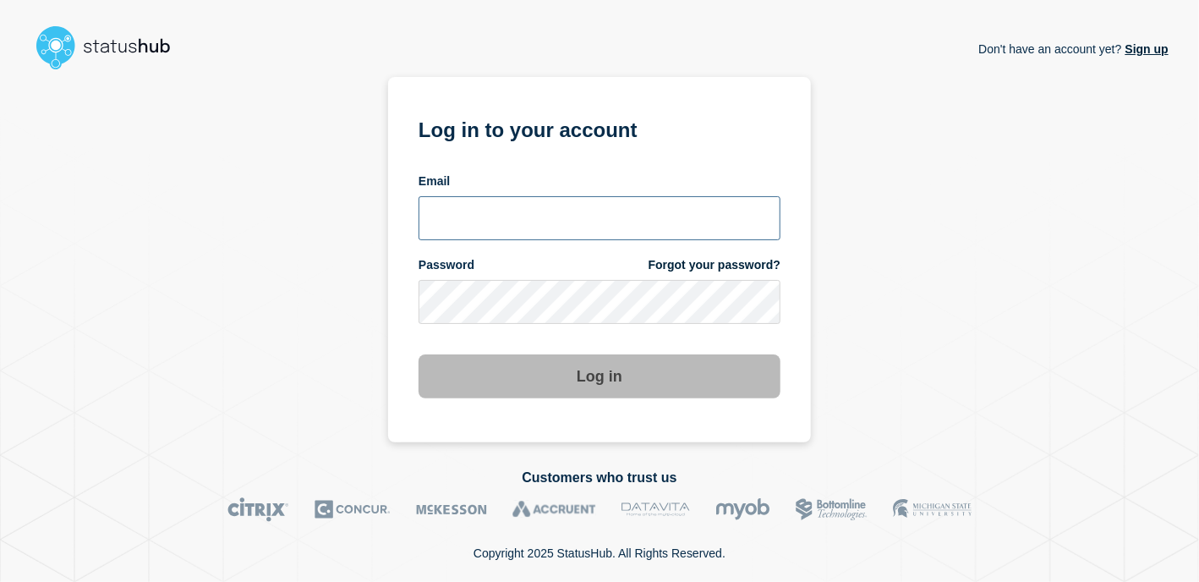
type input "[EMAIL_ADDRESS][DOMAIN_NAME]"
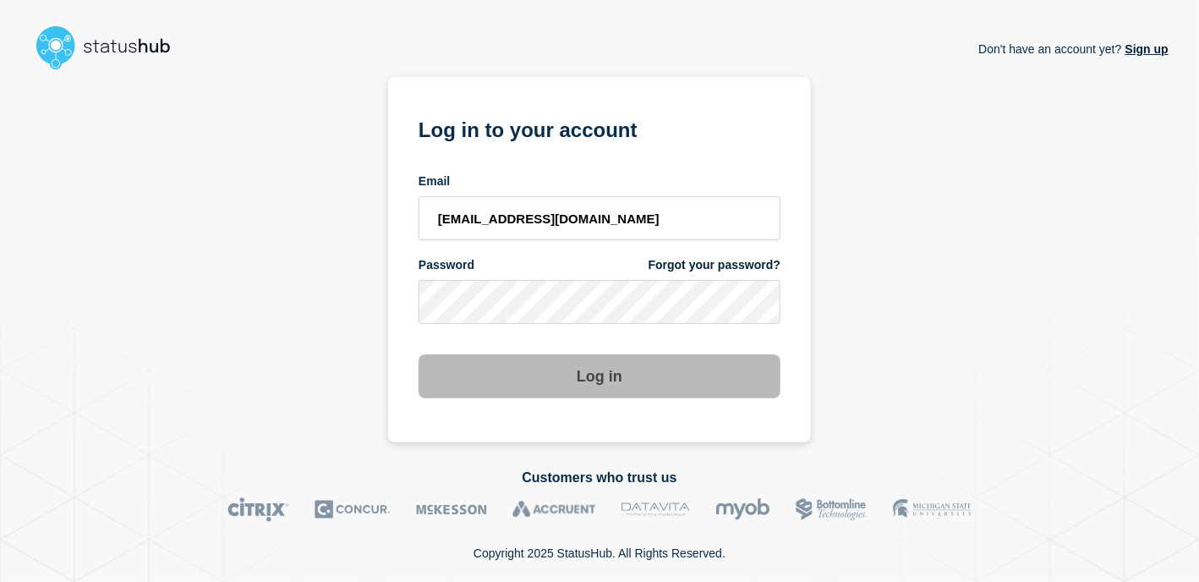
click at [659, 391] on button "Log in" at bounding box center [599, 376] width 362 height 44
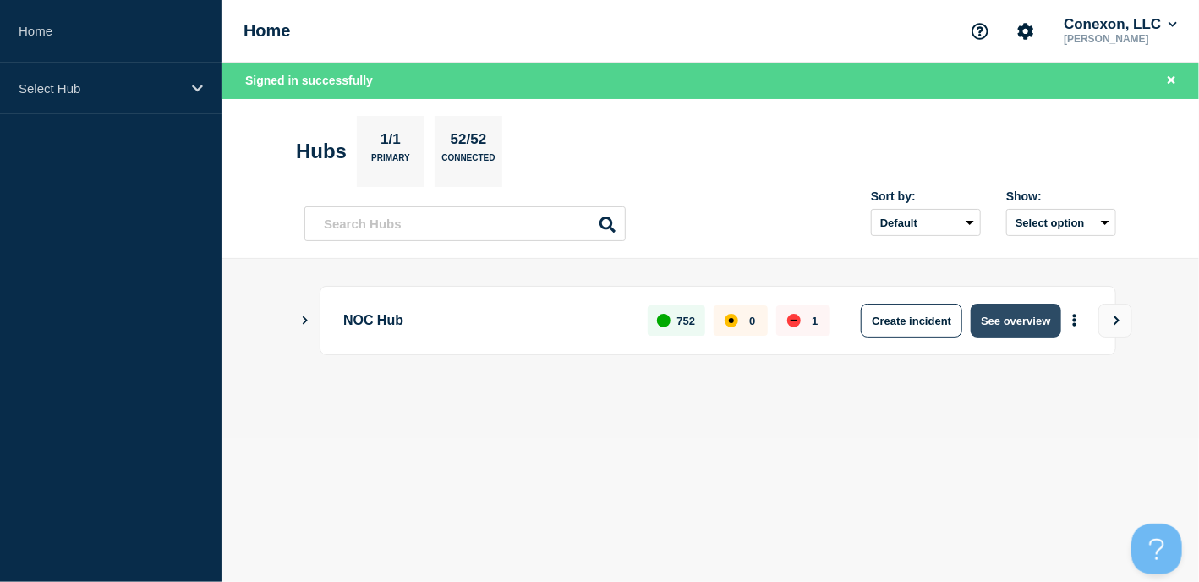
click at [1008, 318] on button "See overview" at bounding box center [1016, 321] width 90 height 34
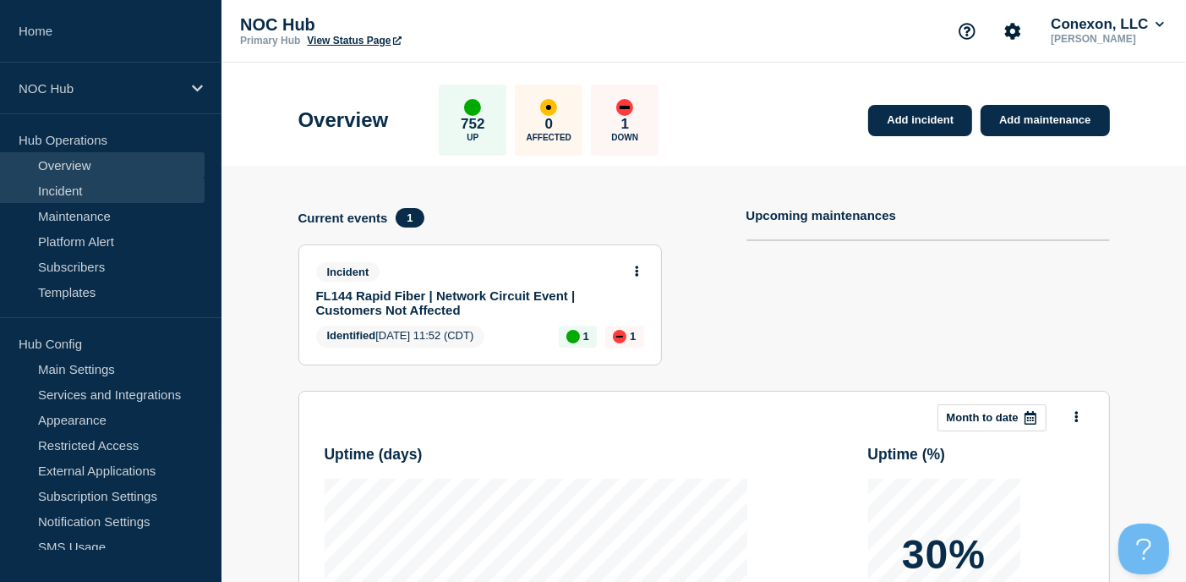
click at [104, 178] on link "Incident" at bounding box center [102, 190] width 205 height 25
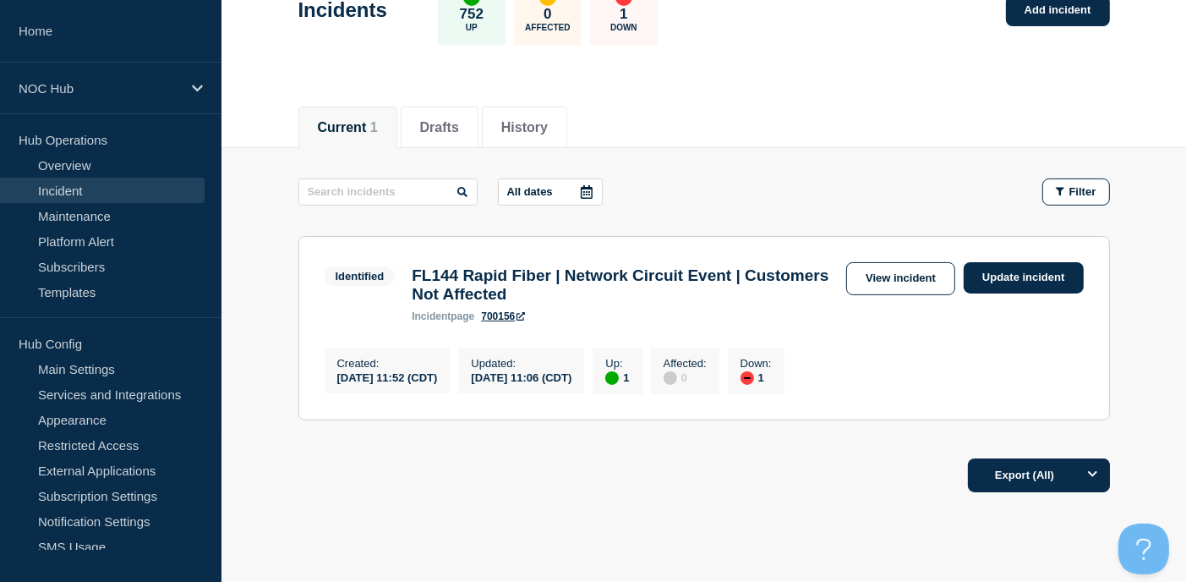
scroll to position [186, 0]
